Goal: Task Accomplishment & Management: Manage account settings

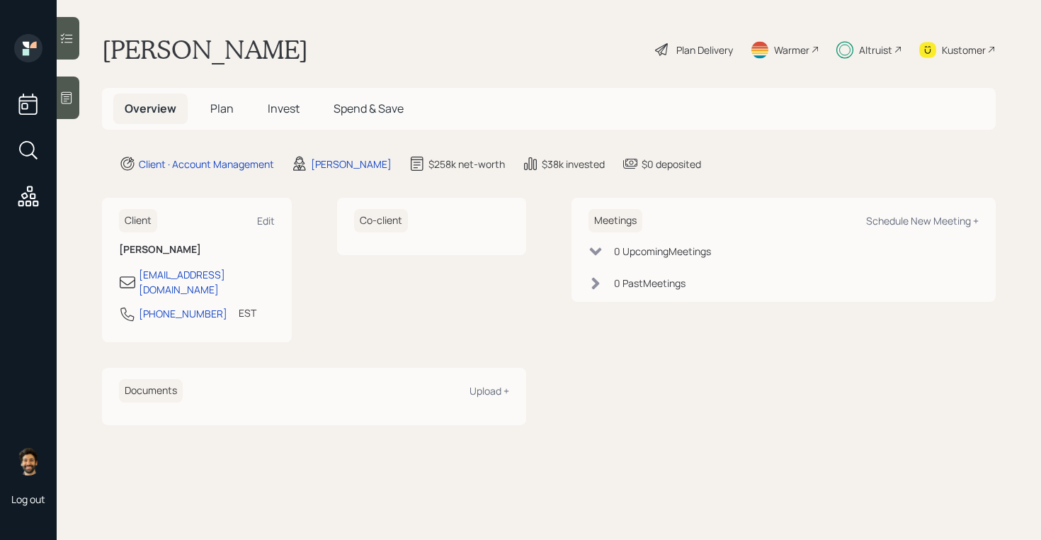
click at [254, 106] on div "Overview Plan Invest Spend & Save" at bounding box center [264, 108] width 302 height 30
click at [283, 100] on h5 "Invest" at bounding box center [283, 108] width 55 height 30
